Goal: Transaction & Acquisition: Purchase product/service

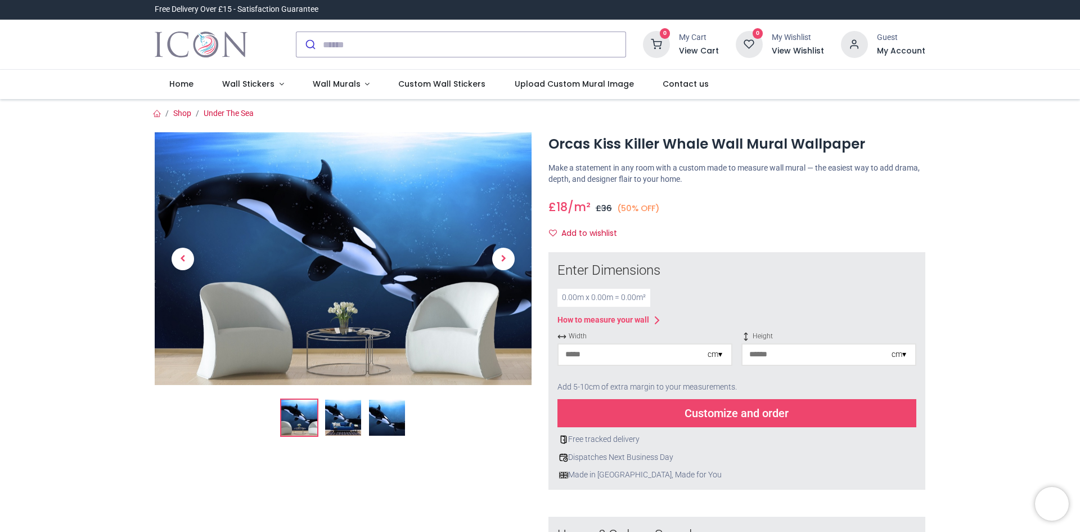
click at [578, 296] on div "0.00 m x 0.00 m = 0.00 m²" at bounding box center [603, 298] width 93 height 18
click at [338, 414] on img at bounding box center [343, 417] width 36 height 36
